Goal: Transaction & Acquisition: Purchase product/service

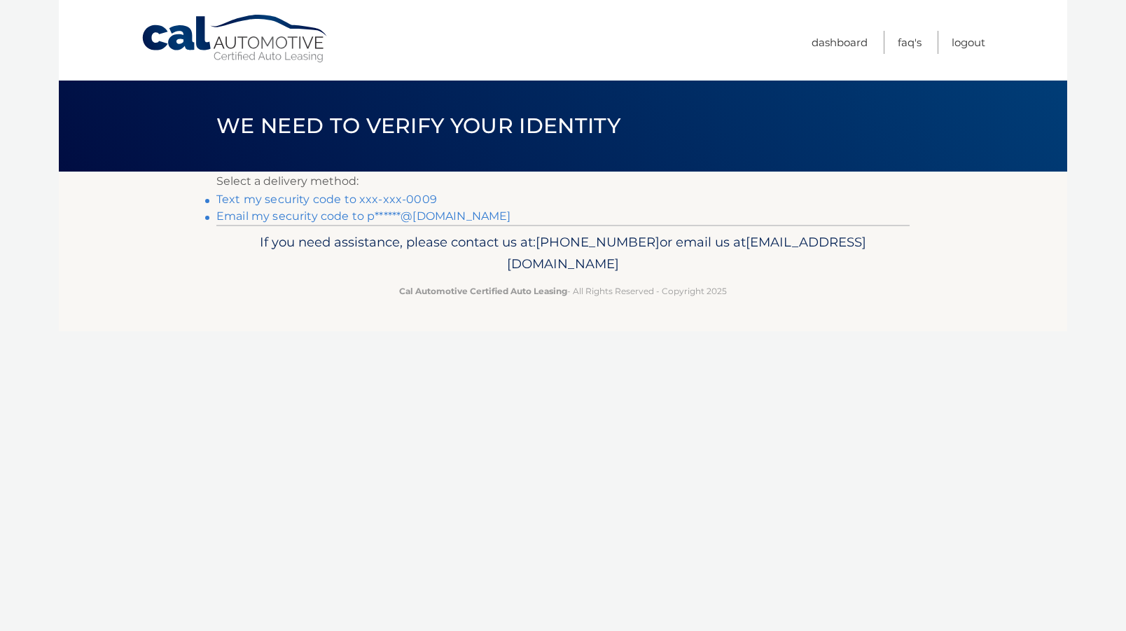
click at [326, 200] on link "Text my security code to xxx-xxx-0009" at bounding box center [326, 199] width 221 height 13
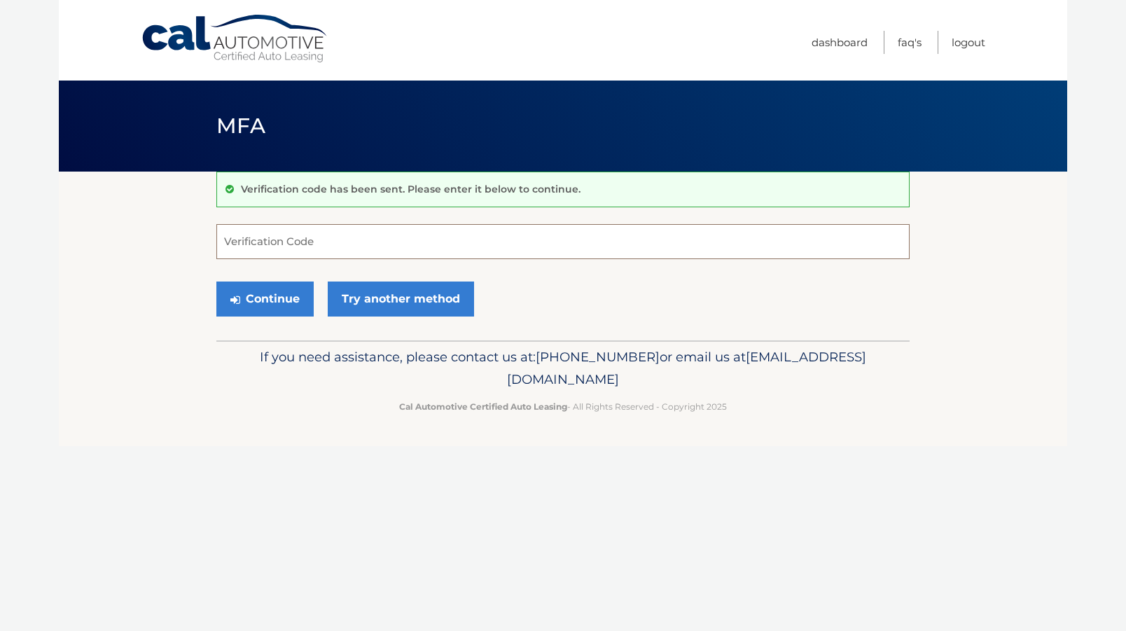
click at [308, 233] on input "Verification Code" at bounding box center [562, 241] width 693 height 35
type input "903789"
click at [260, 289] on button "Continue" at bounding box center [264, 299] width 97 height 35
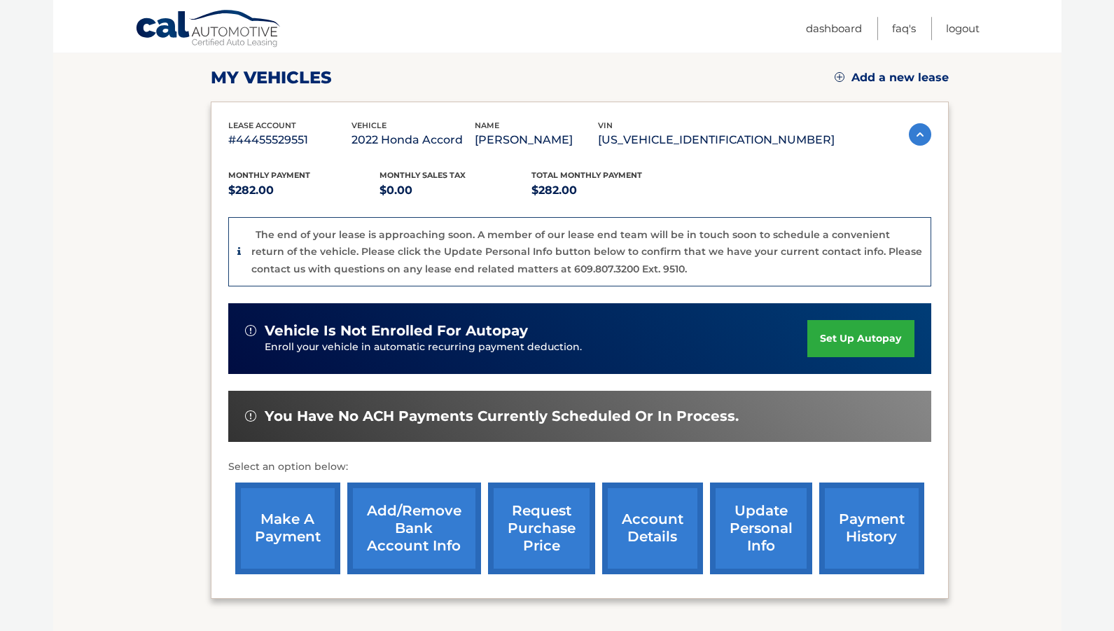
scroll to position [214, 0]
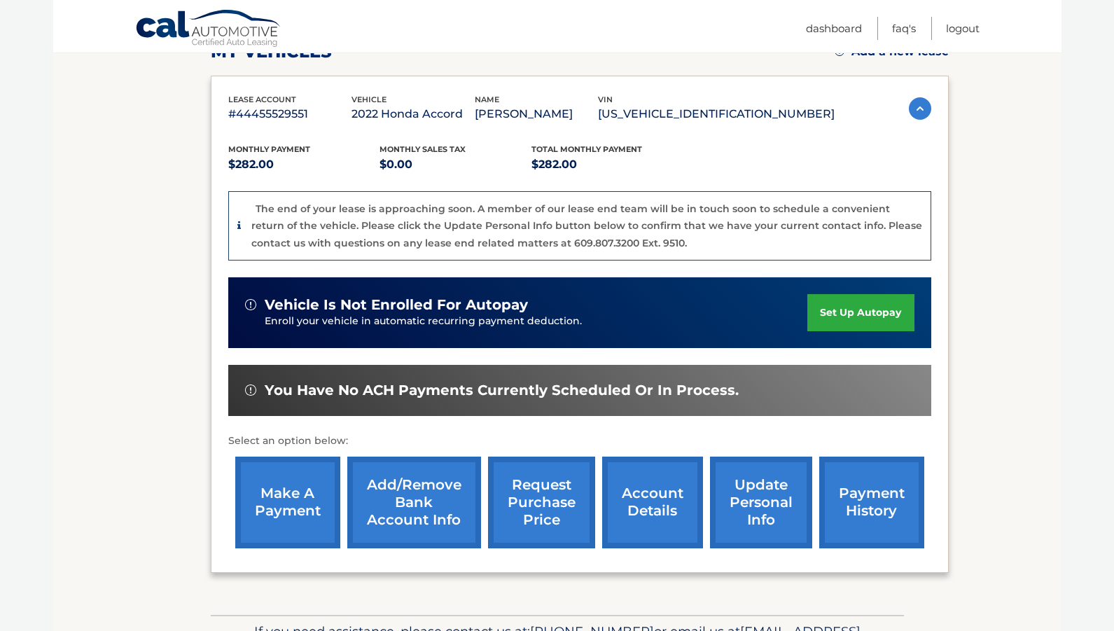
click at [293, 497] on link "make a payment" at bounding box center [287, 503] width 105 height 92
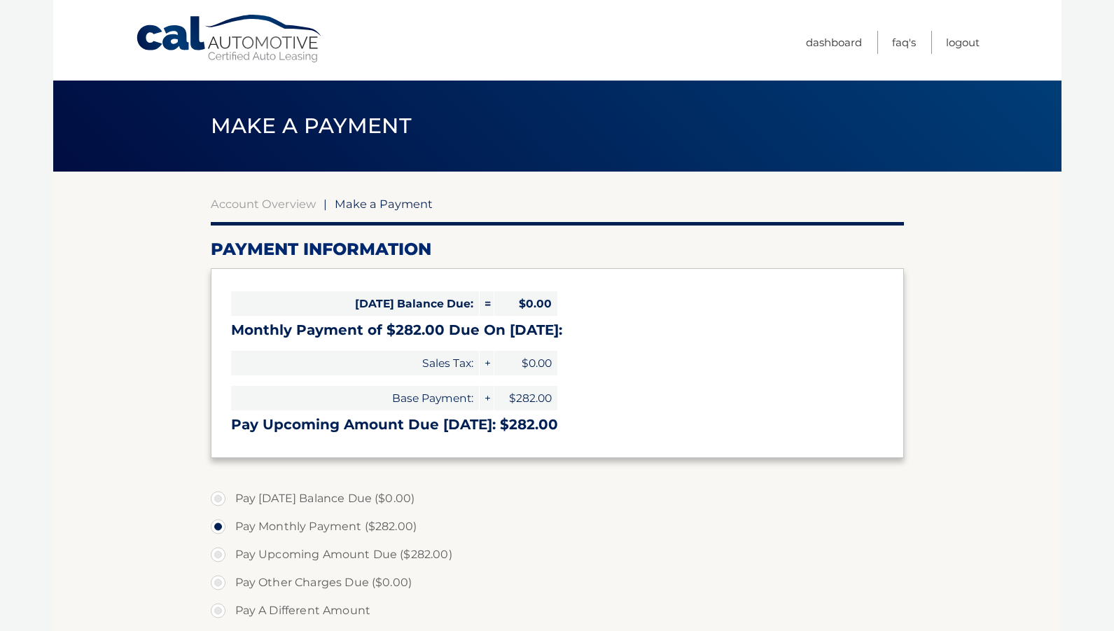
select select "ZmEzYmFiOGMtMTM1Yi00ODI3LTkyM2YtNGVjMDFjOTllNzA4"
click at [282, 525] on label "Pay Monthly Payment ($282.00)" at bounding box center [557, 527] width 693 height 28
click at [230, 525] on input "Pay Monthly Payment ($282.00)" at bounding box center [223, 524] width 14 height 22
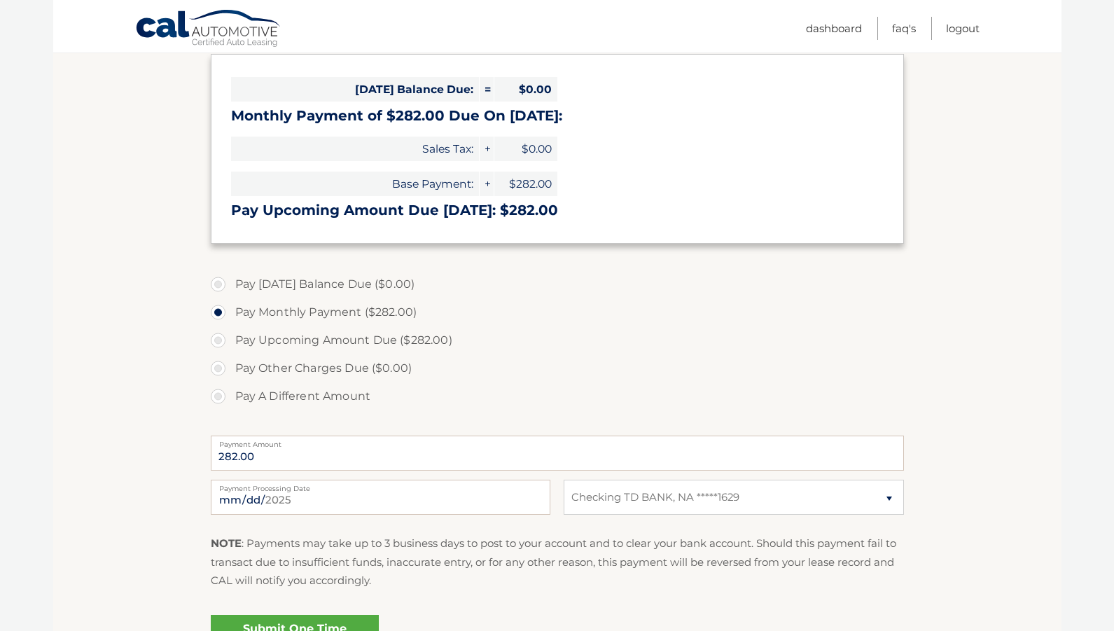
scroll to position [286, 0]
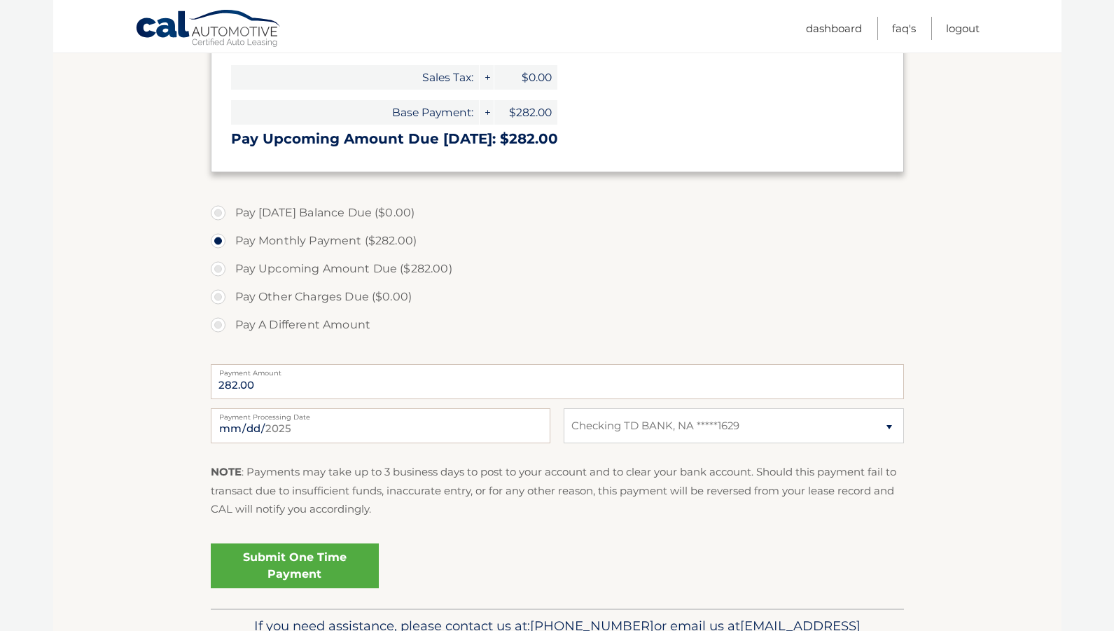
click at [250, 558] on link "Submit One Time Payment" at bounding box center [295, 566] width 168 height 45
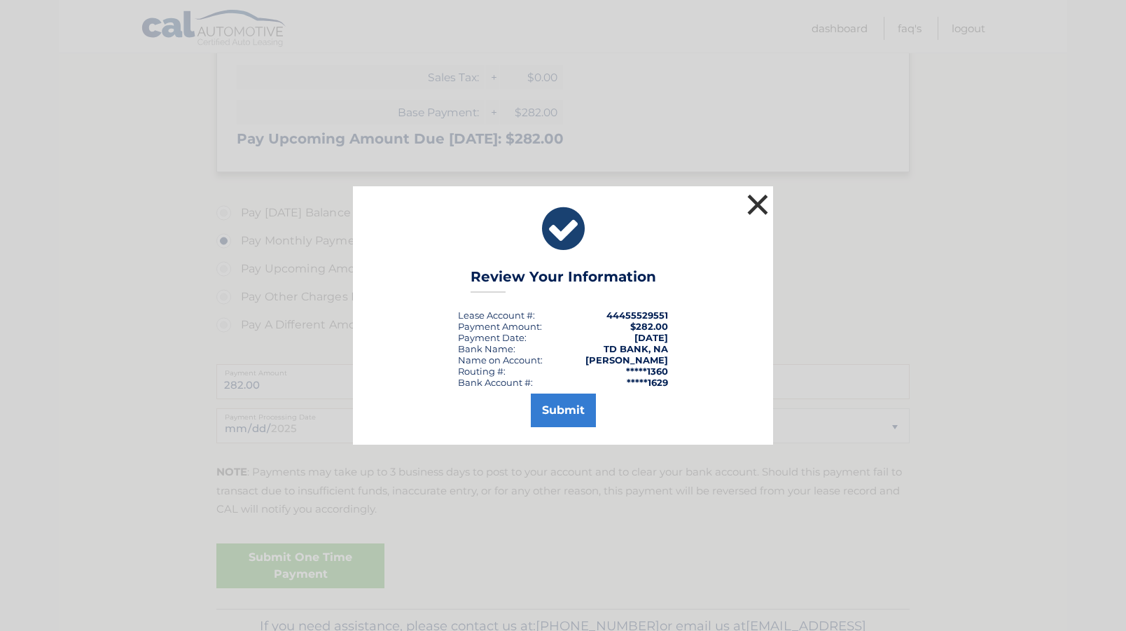
click at [750, 203] on button "×" at bounding box center [758, 205] width 28 height 28
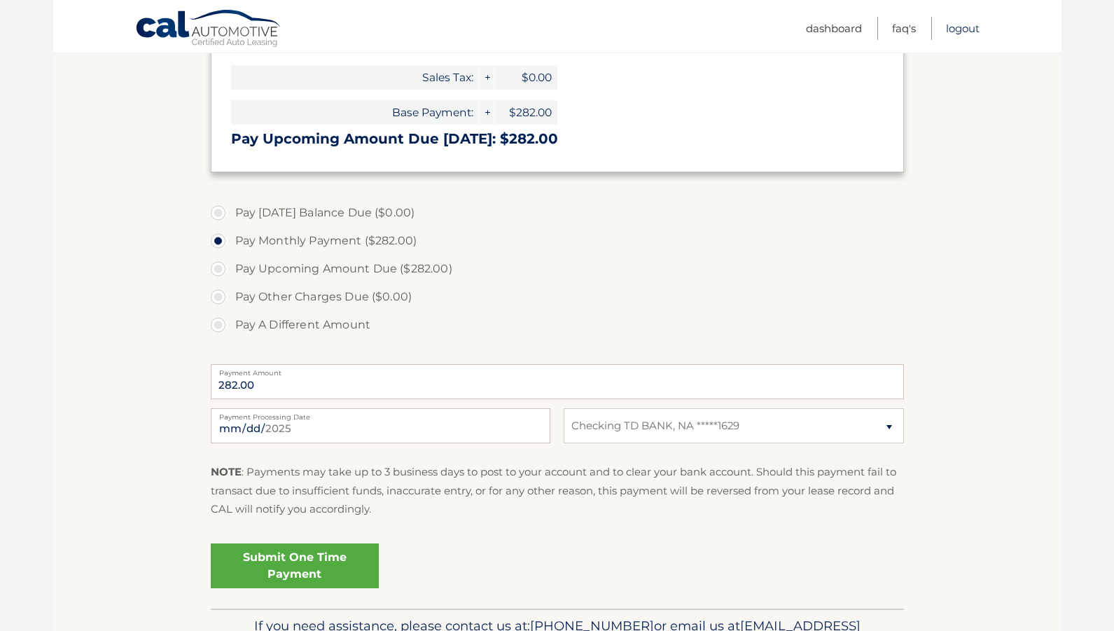
click at [951, 30] on link "Logout" at bounding box center [963, 28] width 34 height 23
